Goal: Task Accomplishment & Management: Use online tool/utility

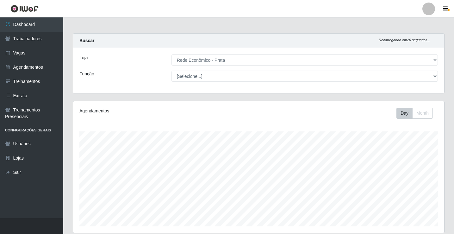
select select "192"
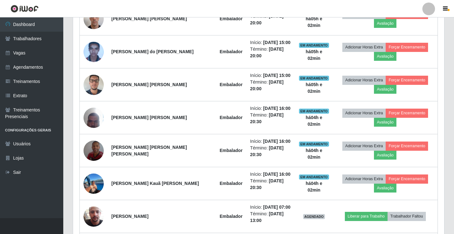
scroll to position [285, 0]
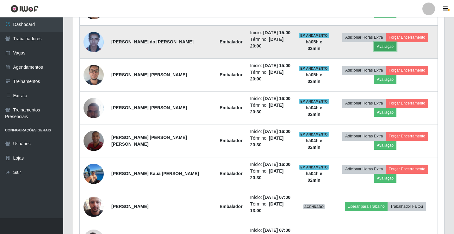
click at [386, 47] on button "Avaliação" at bounding box center [385, 46] width 22 height 9
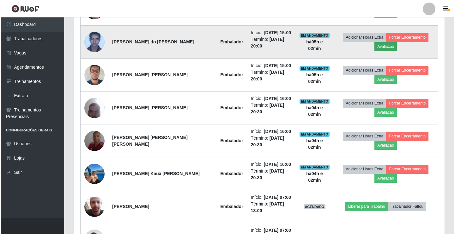
scroll to position [131, 368]
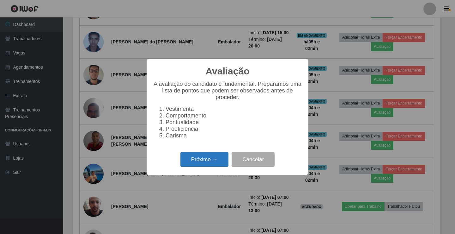
click at [213, 167] on button "Próximo →" at bounding box center [205, 159] width 48 height 15
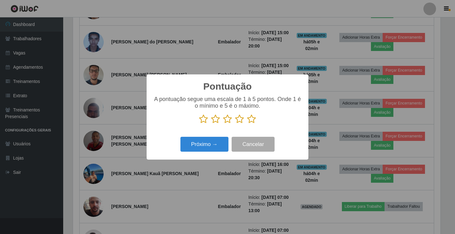
scroll to position [316067, 315831]
click at [251, 123] on icon at bounding box center [251, 118] width 9 height 9
click at [247, 124] on input "radio" at bounding box center [247, 124] width 0 height 0
click at [225, 144] on button "Próximo →" at bounding box center [205, 144] width 48 height 15
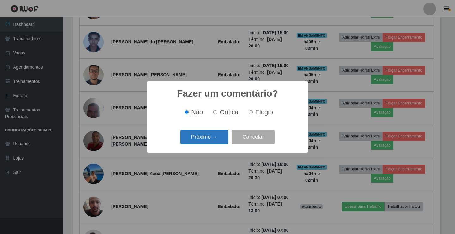
click at [227, 142] on button "Próximo →" at bounding box center [205, 137] width 48 height 15
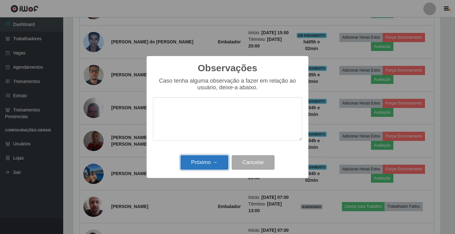
click at [220, 159] on button "Próximo →" at bounding box center [205, 162] width 48 height 15
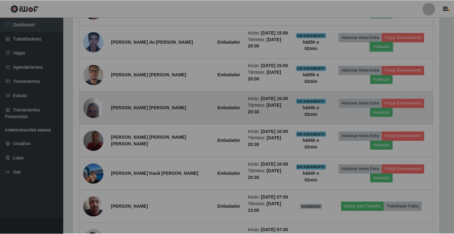
scroll to position [131, 371]
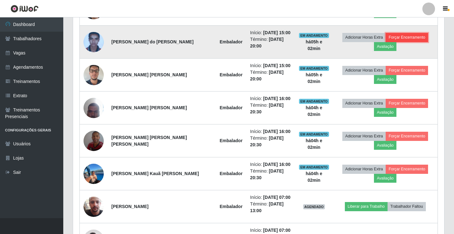
click at [421, 38] on button "Forçar Encerramento" at bounding box center [406, 37] width 42 height 9
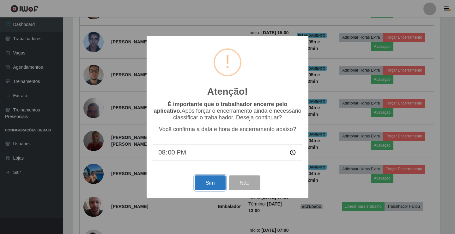
click at [217, 186] on button "Sim" at bounding box center [210, 182] width 31 height 15
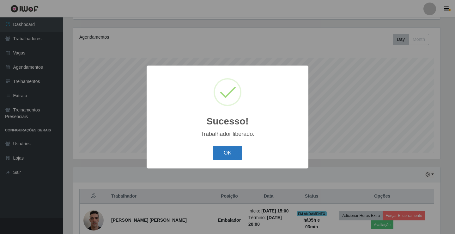
click at [228, 150] on button "OK" at bounding box center [227, 152] width 29 height 15
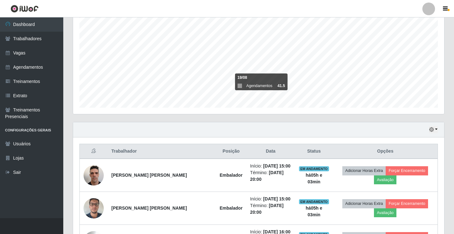
scroll to position [232, 0]
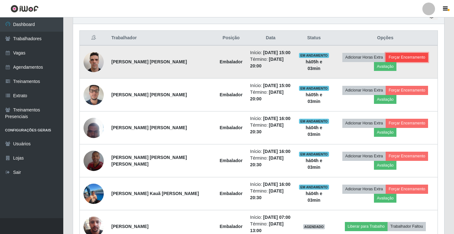
click at [423, 54] on button "Forçar Encerramento" at bounding box center [406, 57] width 42 height 9
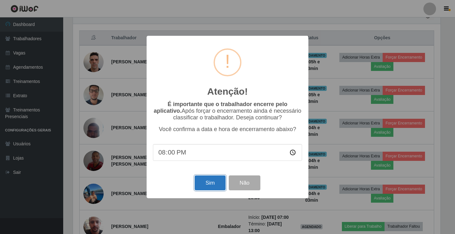
click at [219, 181] on button "Sim" at bounding box center [210, 182] width 31 height 15
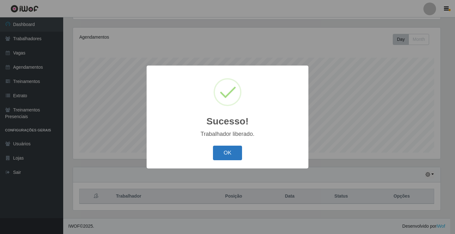
click at [233, 156] on button "OK" at bounding box center [227, 152] width 29 height 15
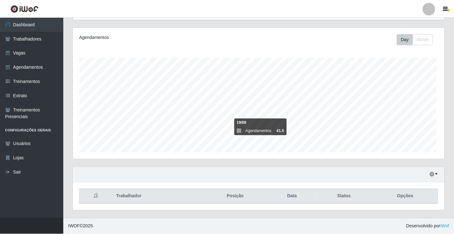
scroll to position [0, 0]
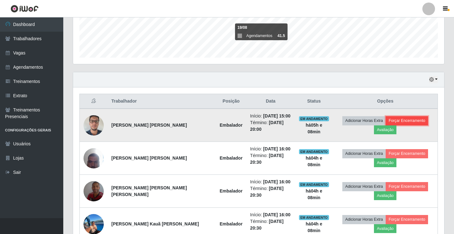
click at [415, 118] on button "Forçar Encerramento" at bounding box center [406, 120] width 42 height 9
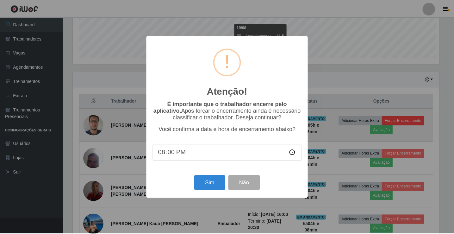
scroll to position [131, 368]
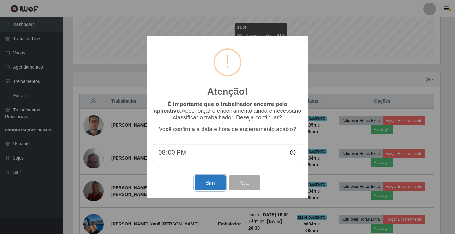
click at [217, 185] on button "Sim" at bounding box center [210, 182] width 31 height 15
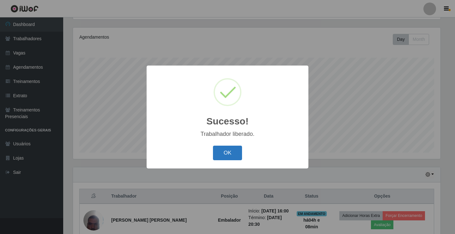
click at [238, 150] on button "OK" at bounding box center [227, 152] width 29 height 15
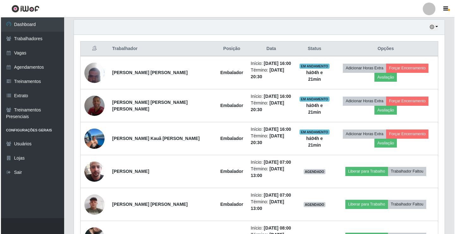
scroll to position [221, 0]
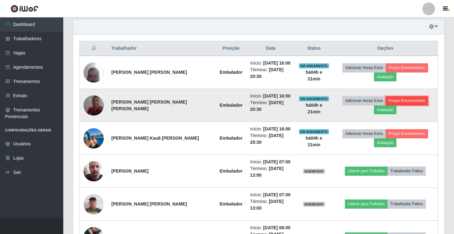
click at [414, 101] on button "Forçar Encerramento" at bounding box center [406, 100] width 42 height 9
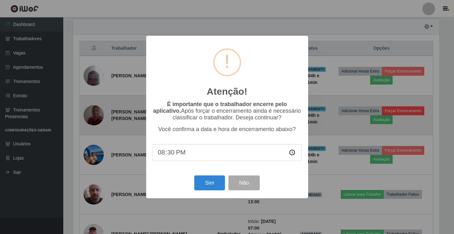
scroll to position [131, 368]
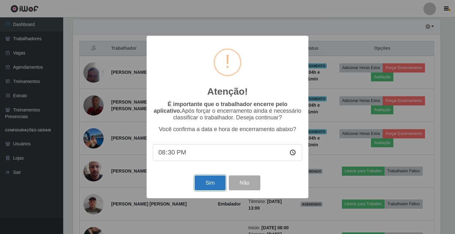
click at [217, 184] on button "Sim" at bounding box center [210, 182] width 31 height 15
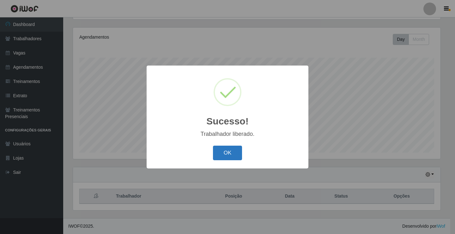
click at [213, 153] on button "OK" at bounding box center [227, 152] width 29 height 15
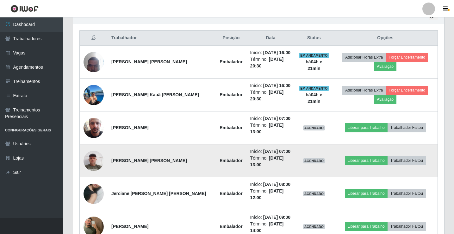
scroll to position [263, 0]
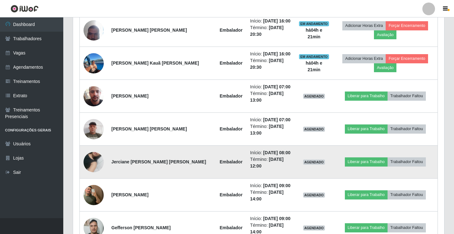
click at [91, 161] on img at bounding box center [93, 162] width 20 height 36
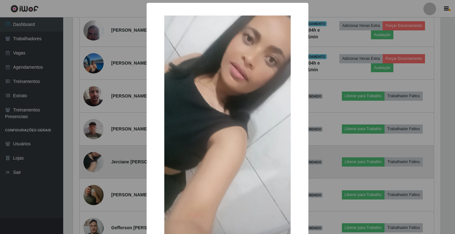
click at [90, 161] on div "× OK Cancel" at bounding box center [227, 117] width 455 height 234
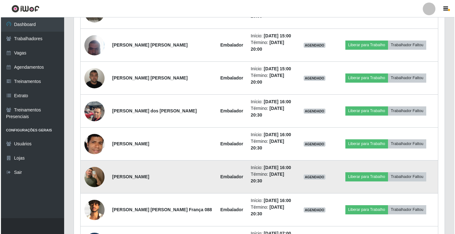
scroll to position [674, 0]
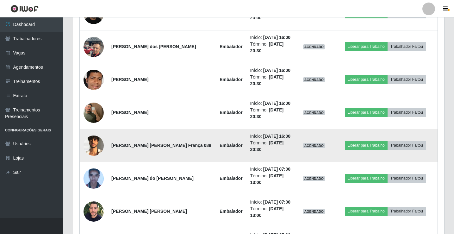
click at [92, 146] on img at bounding box center [93, 145] width 20 height 20
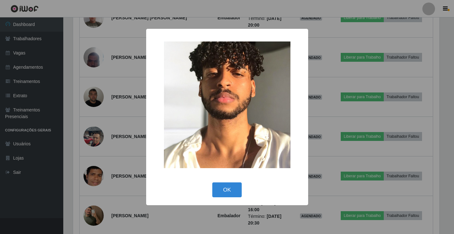
scroll to position [131, 368]
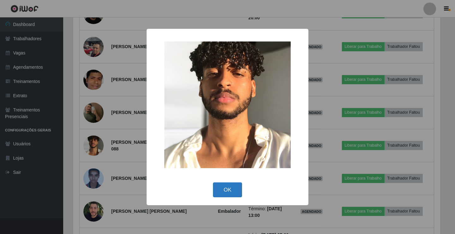
click at [230, 188] on button "OK" at bounding box center [227, 189] width 29 height 15
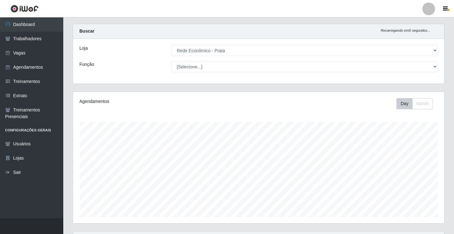
scroll to position [0, 0]
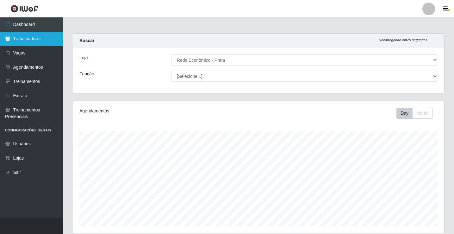
click at [42, 40] on link "Trabalhadores" at bounding box center [31, 39] width 63 height 14
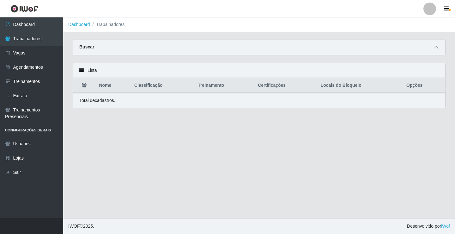
click at [438, 47] on icon at bounding box center [436, 47] width 4 height 4
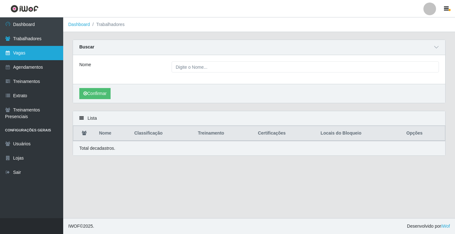
click at [34, 50] on link "Vagas" at bounding box center [31, 53] width 63 height 14
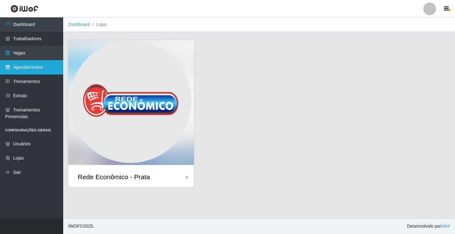
click at [38, 69] on link "Agendamentos" at bounding box center [31, 67] width 63 height 14
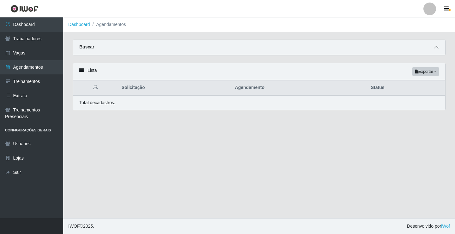
click at [437, 47] on icon at bounding box center [436, 47] width 4 height 4
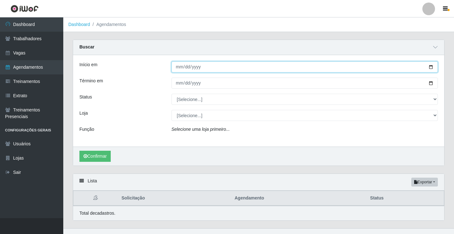
click at [178, 69] on input "Início em" at bounding box center [304, 66] width 266 height 11
type input "[DATE]"
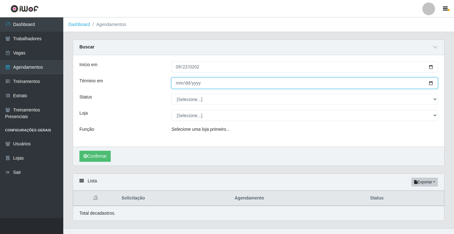
click at [179, 86] on input "Término em" at bounding box center [304, 82] width 266 height 11
type input "[DATE]"
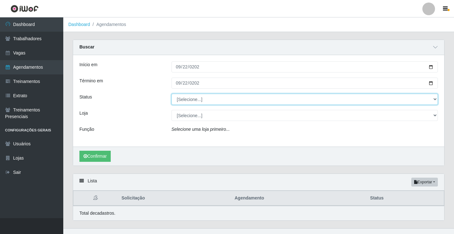
click at [181, 99] on select "[Selecione...] AGENDADO AGUARDANDO LIBERAR EM ANDAMENTO EM REVISÃO FINALIZADO C…" at bounding box center [304, 99] width 266 height 11
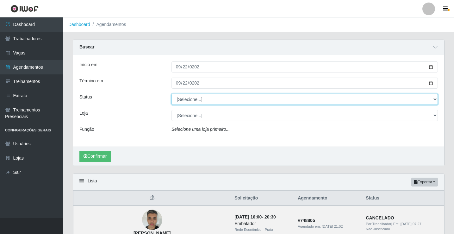
select select "FINALIZADO"
click at [171, 94] on select "[Selecione...] AGENDADO AGUARDANDO LIBERAR EM ANDAMENTO EM REVISÃO FINALIZADO C…" at bounding box center [304, 99] width 266 height 11
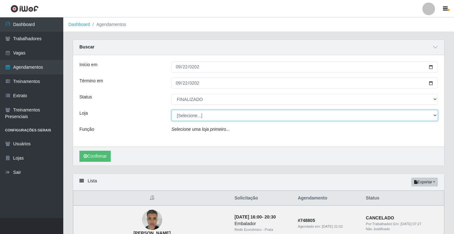
click at [191, 115] on select "[Selecione...] Rede Econômico - Prata" at bounding box center [304, 115] width 266 height 11
select select "192"
click at [171, 110] on select "[Selecione...] Rede Econômico - Prata" at bounding box center [304, 115] width 266 height 11
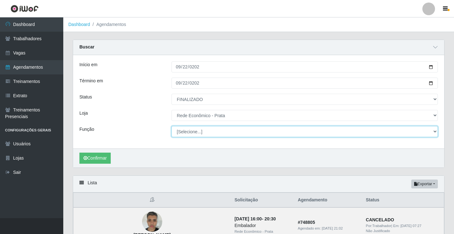
drag, startPoint x: 191, startPoint y: 120, endPoint x: 195, endPoint y: 133, distance: 13.3
click at [195, 133] on select "[Selecione...] ASG ASG + ASG ++ Embalador Embalador + Embalador ++ Operador de …" at bounding box center [304, 131] width 266 height 11
select select "1"
click at [171, 126] on select "[Selecione...] ASG ASG + ASG ++ Embalador Embalador + Embalador ++ Operador de …" at bounding box center [304, 131] width 266 height 11
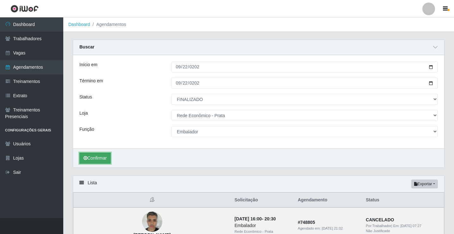
click at [99, 157] on button "Confirmar" at bounding box center [94, 157] width 31 height 11
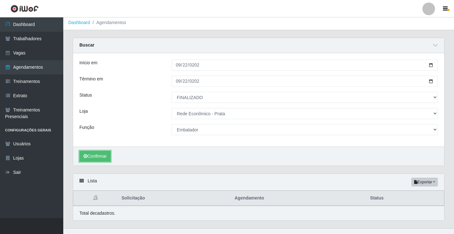
scroll to position [12, 0]
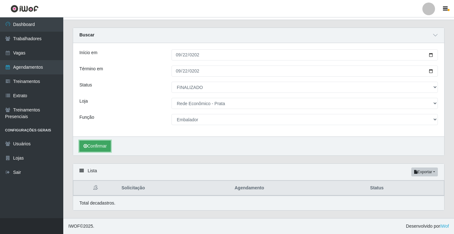
click at [99, 148] on button "Confirmar" at bounding box center [94, 145] width 31 height 11
click at [97, 145] on button "Confirmar" at bounding box center [94, 145] width 31 height 11
click at [99, 147] on button "Confirmar" at bounding box center [94, 145] width 31 height 11
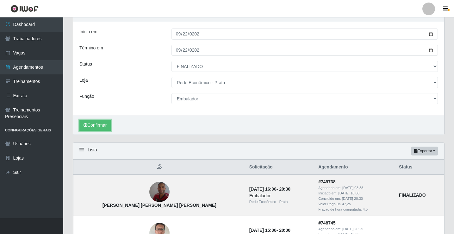
scroll to position [44, 0]
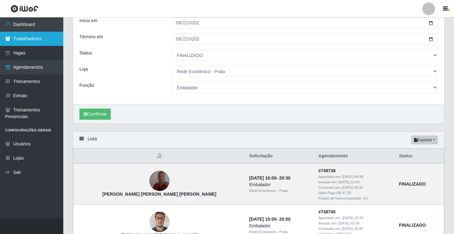
click at [33, 37] on link "Trabalhadores" at bounding box center [31, 39] width 63 height 14
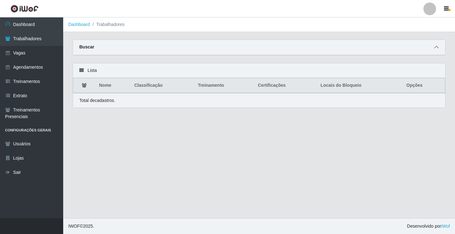
drag, startPoint x: 436, startPoint y: 46, endPoint x: 391, endPoint y: 57, distance: 46.1
click at [436, 46] on icon at bounding box center [436, 47] width 4 height 4
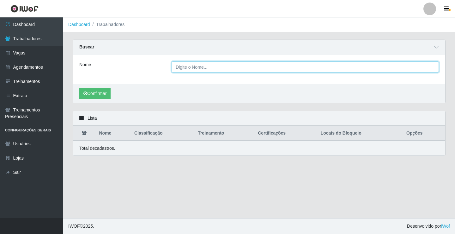
click at [192, 67] on input "Nome" at bounding box center [306, 66] width 268 height 11
type input "[PERSON_NAME]"
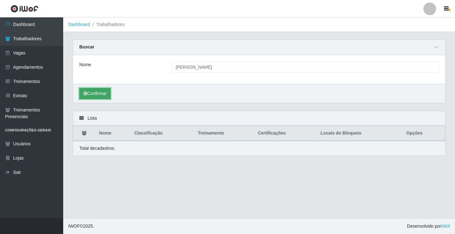
click at [104, 90] on button "Confirmar" at bounding box center [94, 93] width 31 height 11
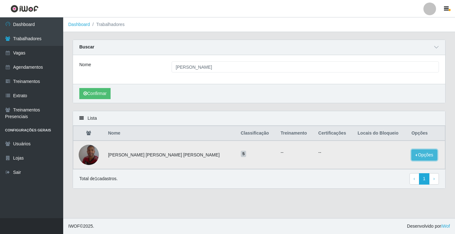
click at [419, 155] on button "Opções" at bounding box center [425, 154] width 26 height 11
click at [371, 150] on button "Bloquear - Empresa" at bounding box center [385, 147] width 51 height 13
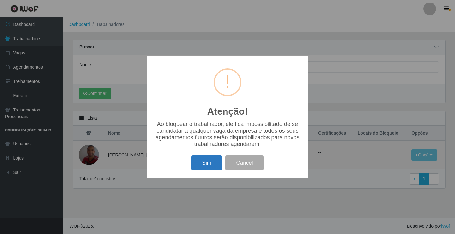
click at [211, 166] on button "Sim" at bounding box center [207, 162] width 31 height 15
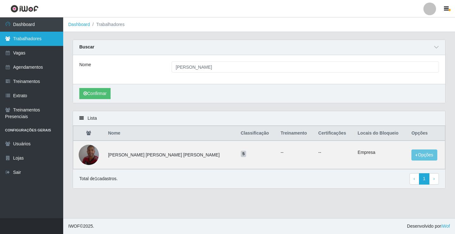
click at [34, 38] on link "Trabalhadores" at bounding box center [31, 39] width 63 height 14
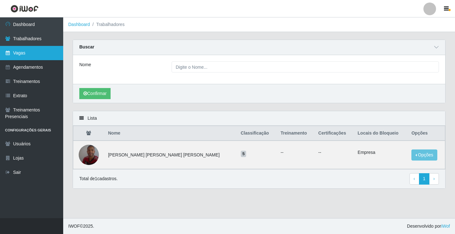
click at [34, 52] on link "Vagas" at bounding box center [31, 53] width 63 height 14
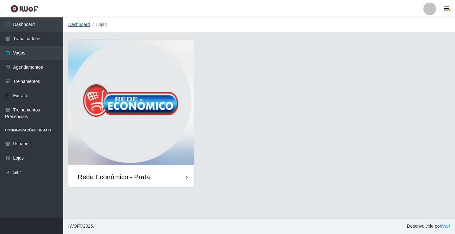
click at [82, 25] on link "Dashboard" at bounding box center [79, 24] width 22 height 5
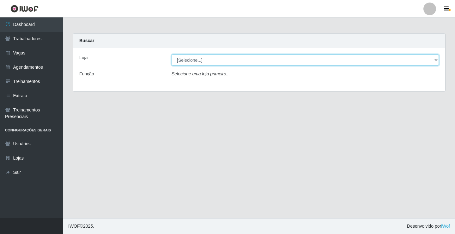
click at [190, 60] on select "[Selecione...] Rede Econômico - Prata" at bounding box center [306, 59] width 268 height 11
select select "192"
click at [172, 54] on select "[Selecione...] Rede Econômico - Prata" at bounding box center [306, 59] width 268 height 11
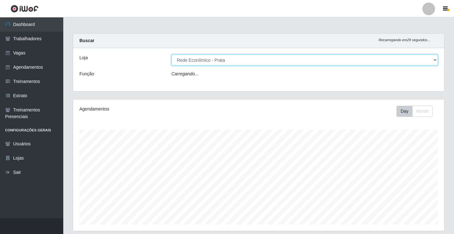
scroll to position [131, 371]
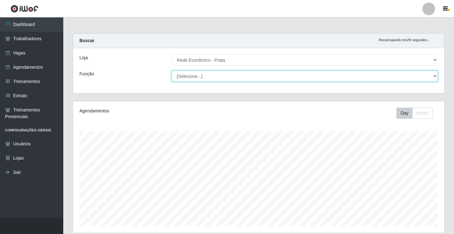
click at [191, 77] on select "[Selecione...] ASG ASG + ASG ++ Embalador Embalador + Embalador ++ Operador de …" at bounding box center [304, 76] width 266 height 11
select select "1"
click at [171, 71] on select "[Selecione...] ASG ASG + ASG ++ Embalador Embalador + Embalador ++ Operador de …" at bounding box center [304, 76] width 266 height 11
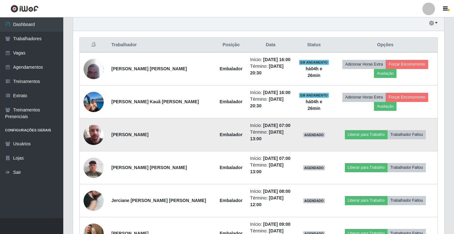
scroll to position [256, 0]
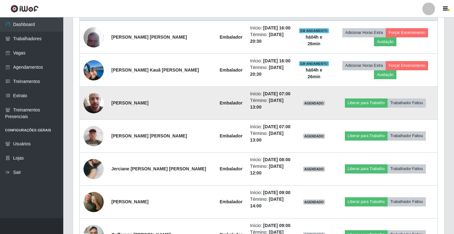
click at [92, 102] on img at bounding box center [93, 103] width 20 height 36
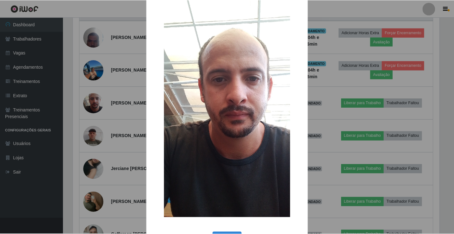
scroll to position [46, 0]
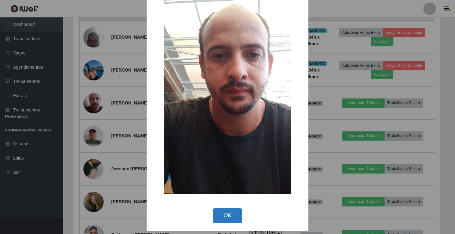
click at [231, 212] on button "OK" at bounding box center [227, 215] width 29 height 15
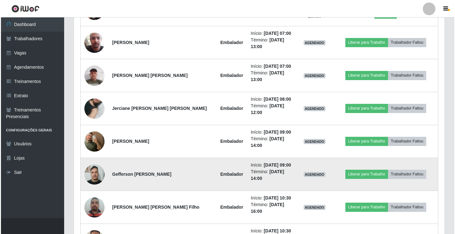
scroll to position [351, 0]
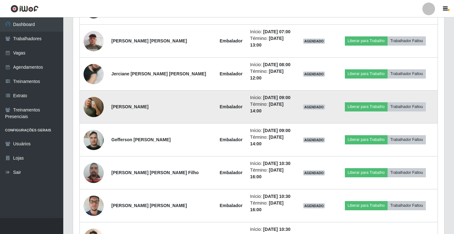
click at [91, 109] on img at bounding box center [93, 107] width 20 height 36
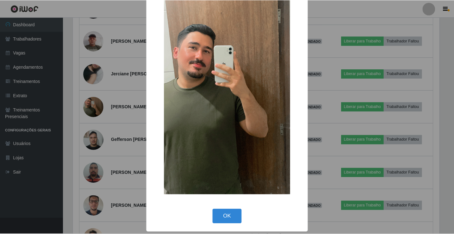
scroll to position [46, 0]
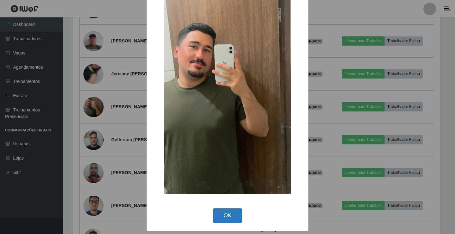
click at [233, 211] on button "OK" at bounding box center [227, 215] width 29 height 15
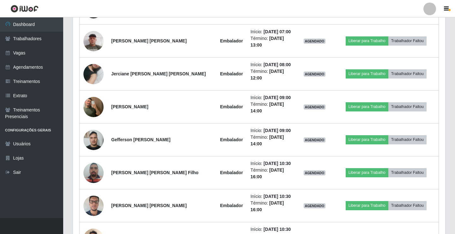
scroll to position [131, 371]
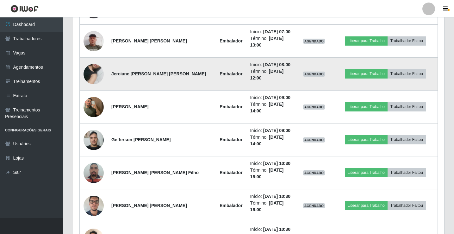
click at [96, 73] on img at bounding box center [93, 74] width 20 height 36
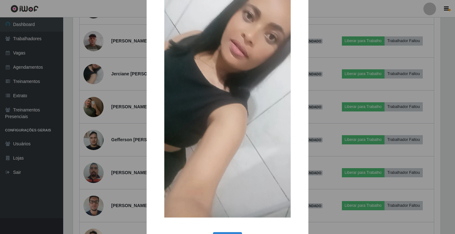
scroll to position [46, 0]
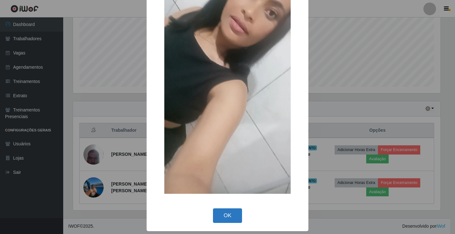
click at [225, 219] on button "OK" at bounding box center [227, 215] width 29 height 15
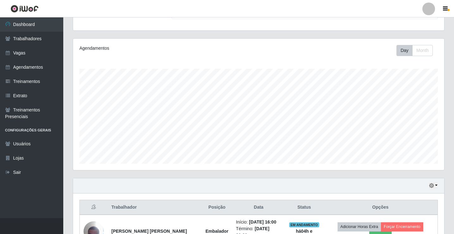
scroll to position [130, 0]
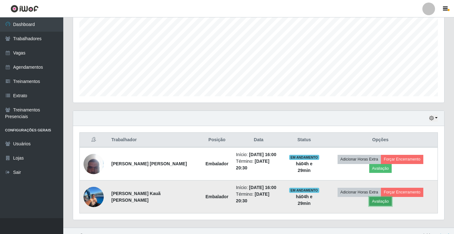
click at [391, 197] on button "Avaliação" at bounding box center [380, 201] width 22 height 9
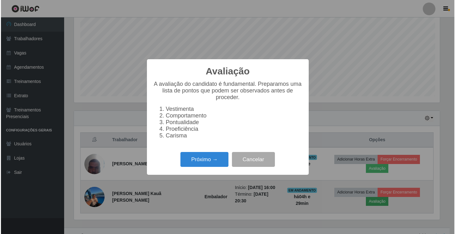
scroll to position [131, 368]
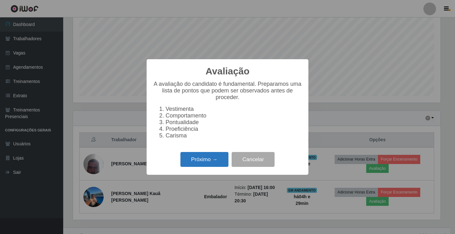
click at [207, 161] on button "Próximo →" at bounding box center [205, 159] width 48 height 15
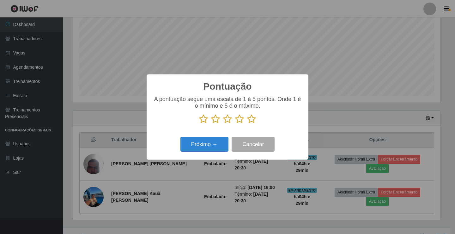
click at [205, 120] on icon at bounding box center [203, 118] width 9 height 9
click at [199, 124] on input "radio" at bounding box center [199, 124] width 0 height 0
click at [207, 148] on button "Próximo →" at bounding box center [205, 144] width 48 height 15
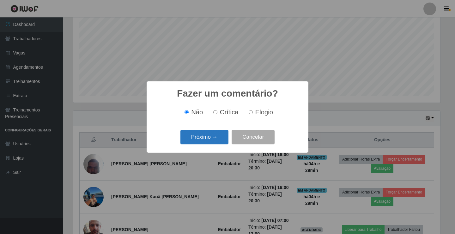
click at [208, 136] on button "Próximo →" at bounding box center [205, 137] width 48 height 15
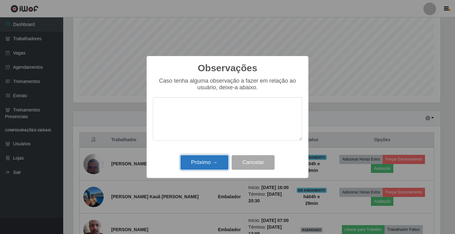
click at [206, 160] on button "Próximo →" at bounding box center [205, 162] width 48 height 15
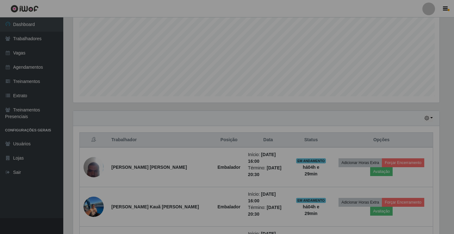
scroll to position [131, 371]
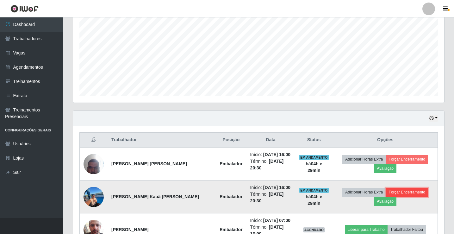
click at [395, 190] on button "Forçar Encerramento" at bounding box center [406, 192] width 42 height 9
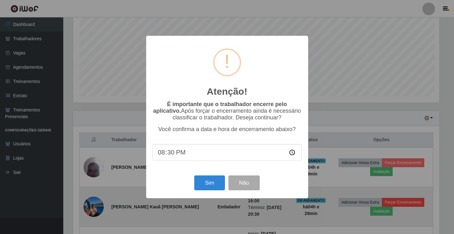
scroll to position [131, 368]
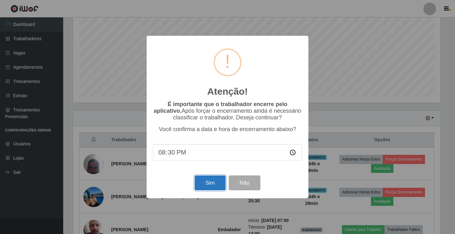
drag, startPoint x: 215, startPoint y: 186, endPoint x: 216, endPoint y: 181, distance: 4.6
click at [214, 186] on button "Sim" at bounding box center [210, 182] width 31 height 15
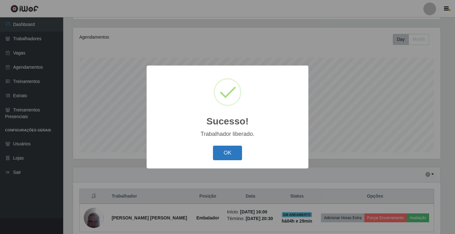
click at [230, 153] on button "OK" at bounding box center [227, 152] width 29 height 15
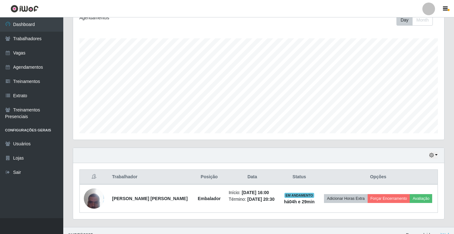
scroll to position [102, 0]
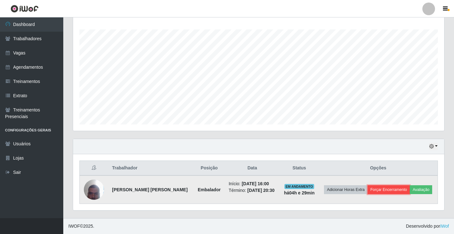
click at [393, 190] on button "Forçar Encerramento" at bounding box center [388, 189] width 42 height 9
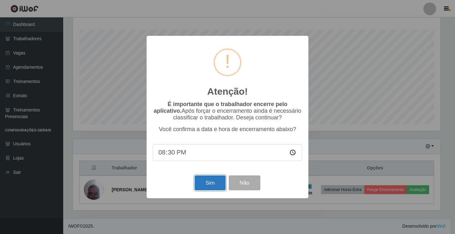
click at [211, 183] on button "Sim" at bounding box center [210, 182] width 31 height 15
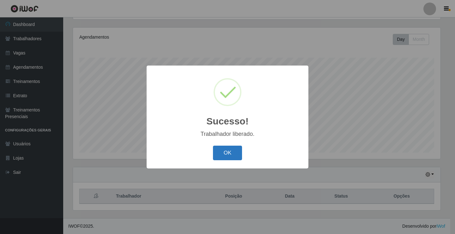
click at [222, 154] on button "OK" at bounding box center [227, 152] width 29 height 15
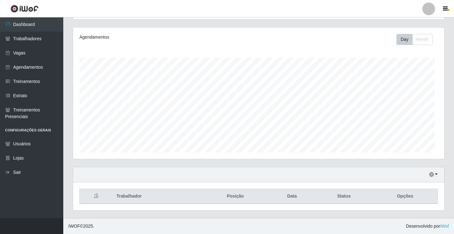
scroll to position [131, 371]
